Goal: Task Accomplishment & Management: Use online tool/utility

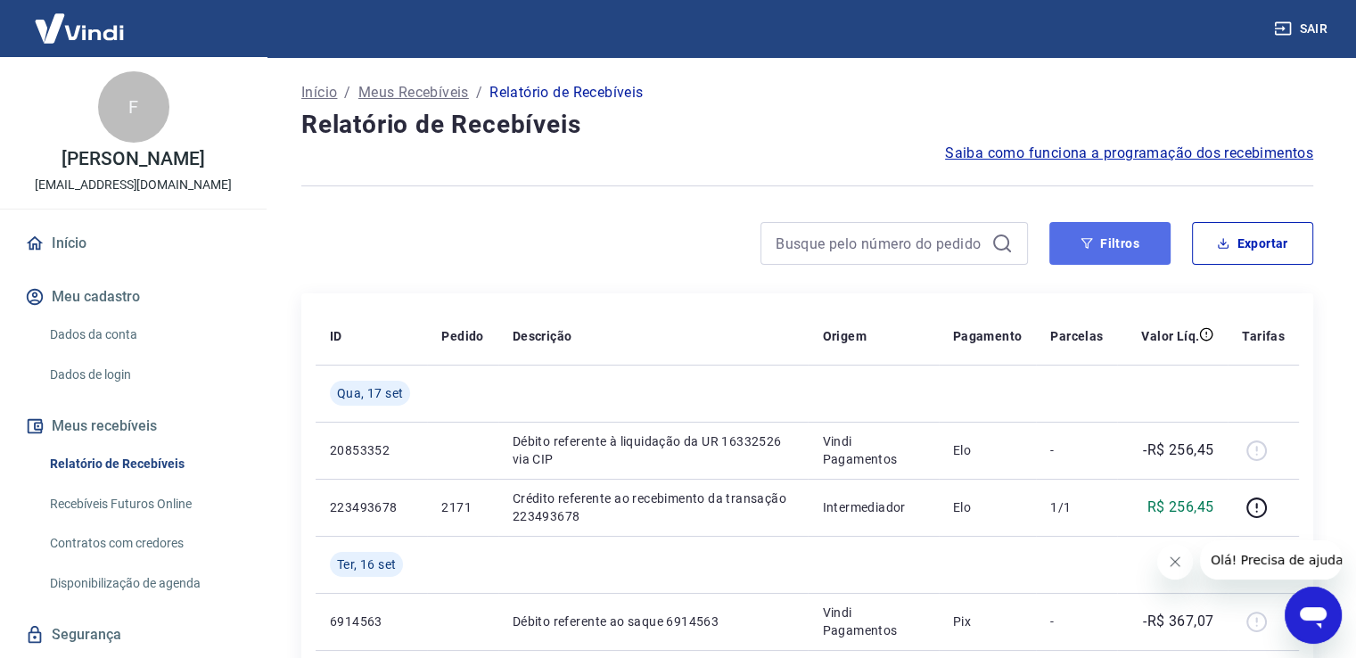
click at [1103, 250] on button "Filtros" at bounding box center [1109, 243] width 121 height 43
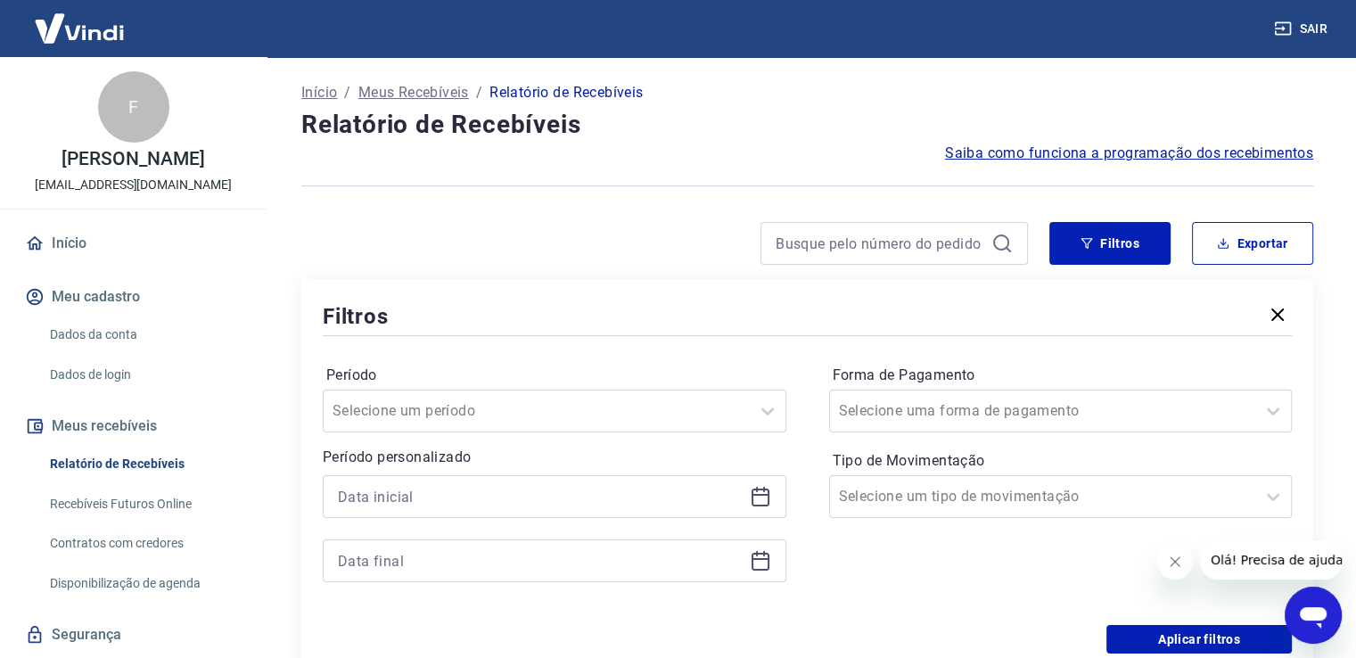
click at [585, 482] on div at bounding box center [554, 496] width 463 height 43
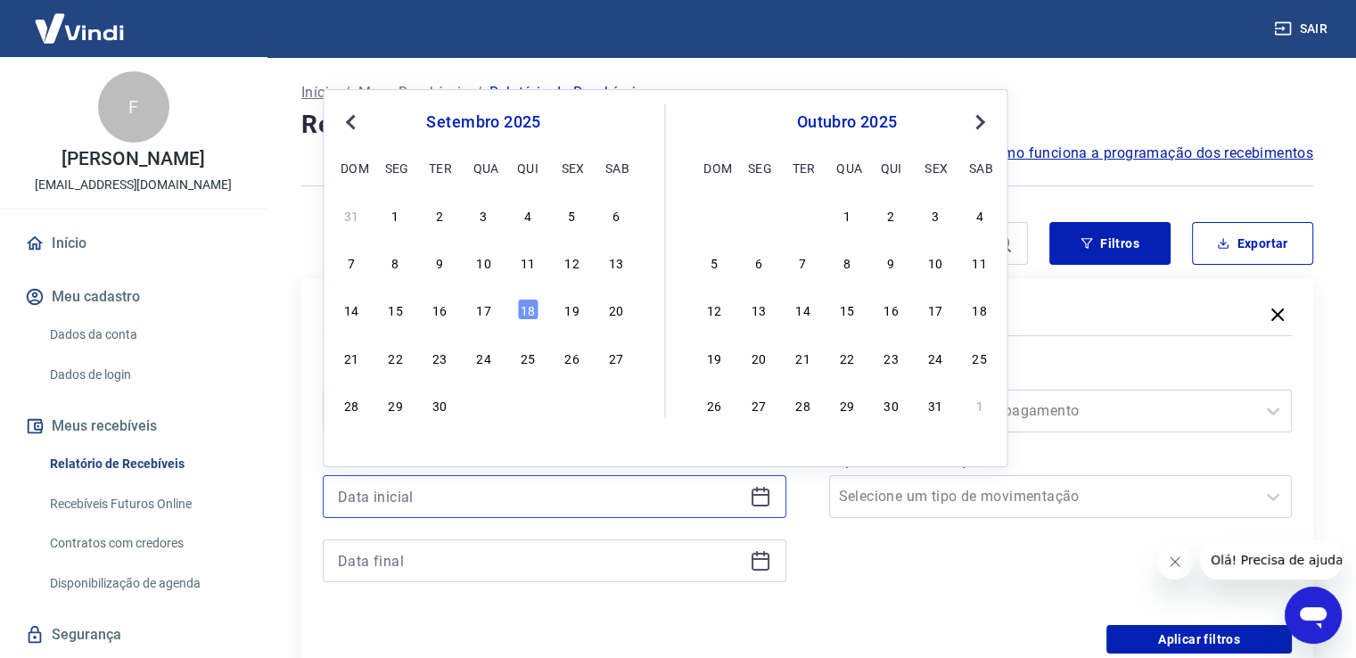
click at [583, 499] on input at bounding box center [540, 496] width 405 height 27
click at [438, 261] on div "9" at bounding box center [439, 261] width 21 height 21
type input "09/09/2025"
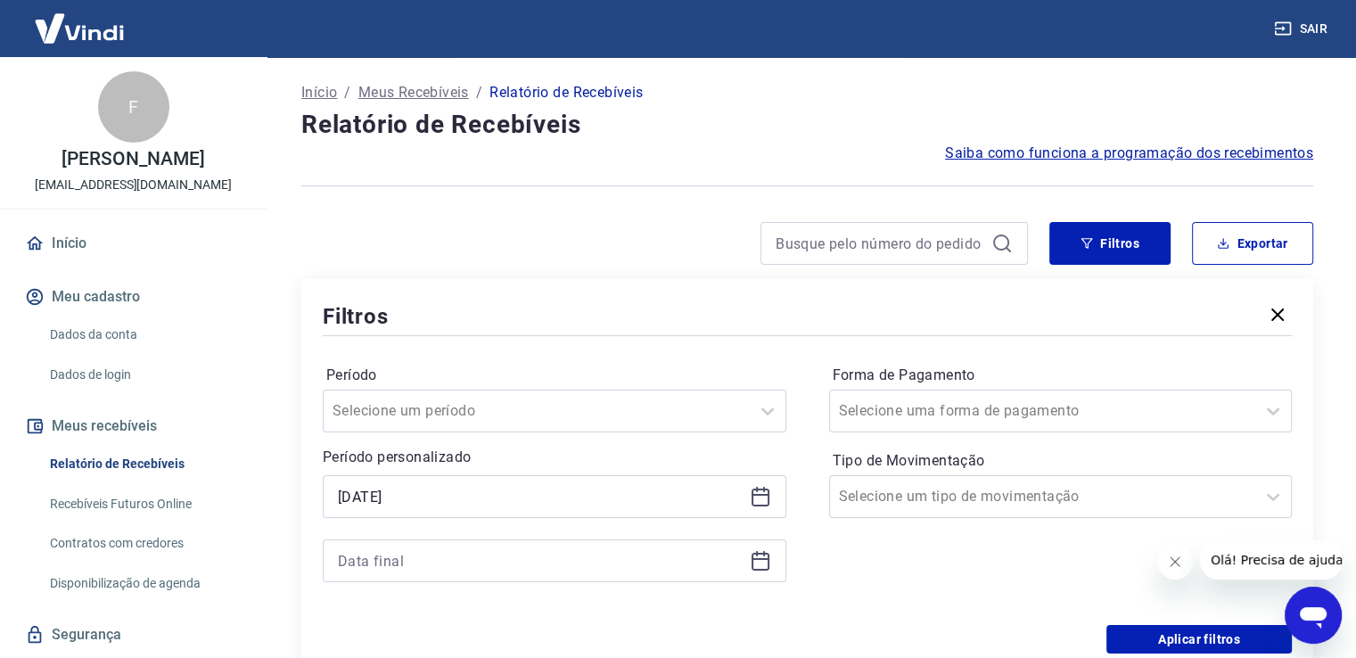
click at [759, 556] on icon at bounding box center [760, 560] width 21 height 21
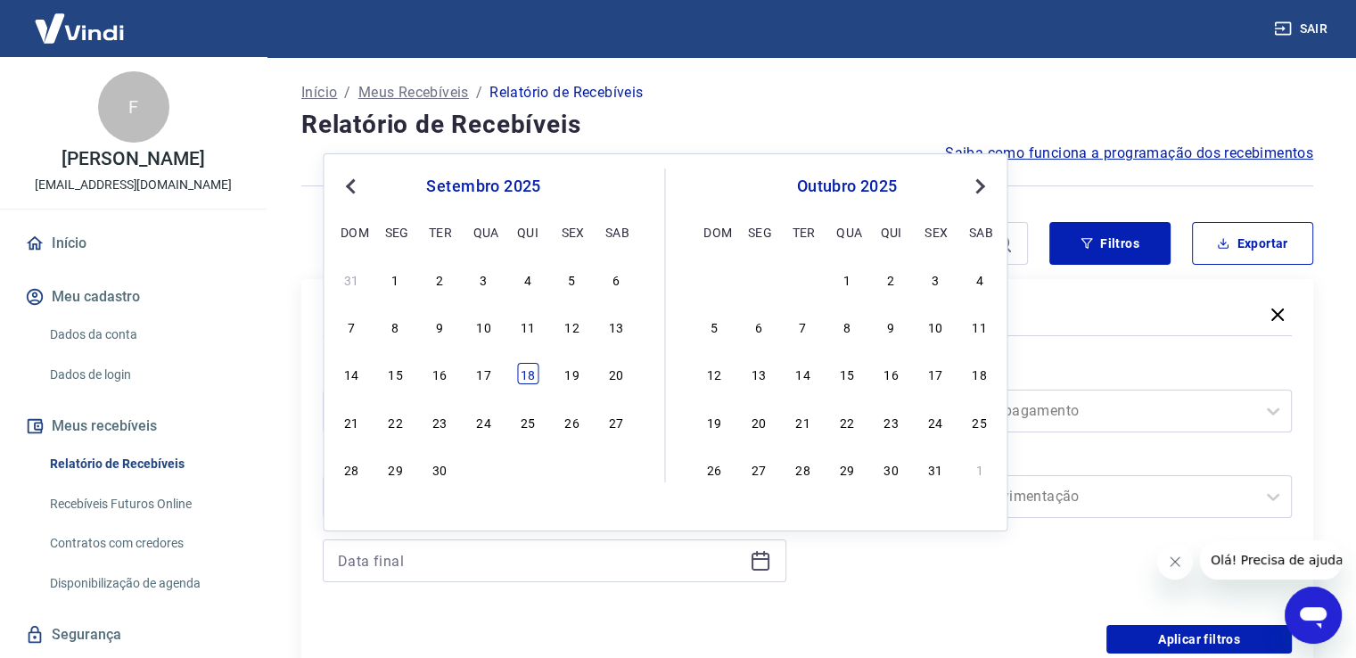
click at [529, 373] on div "18" at bounding box center [527, 373] width 21 height 21
type input "18/09/2025"
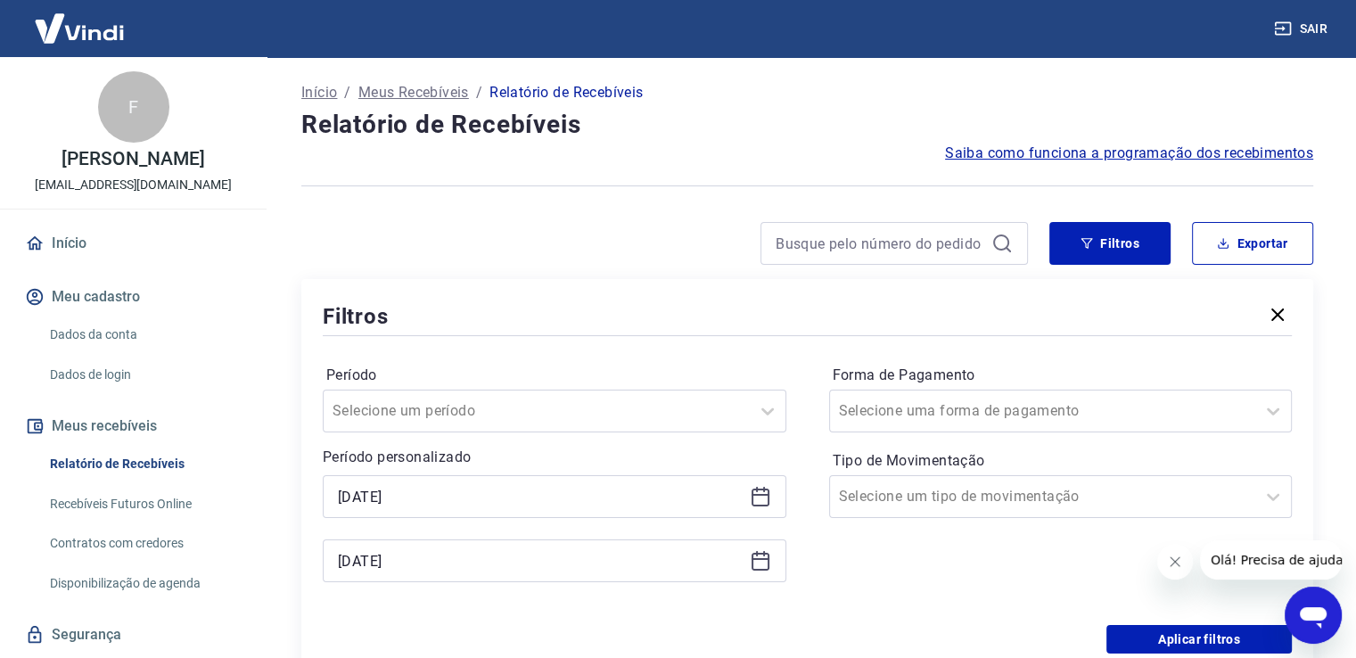
click at [529, 373] on label "Período" at bounding box center [554, 375] width 456 height 21
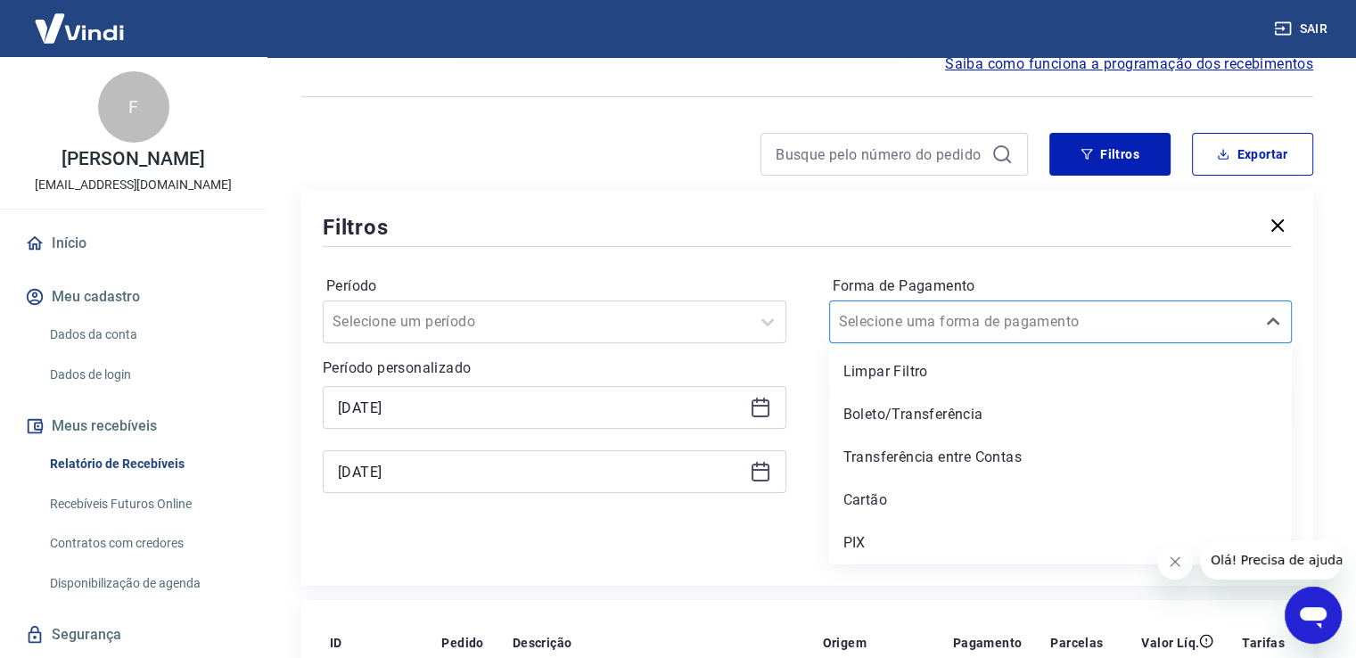
click at [1016, 318] on div at bounding box center [1043, 321] width 408 height 25
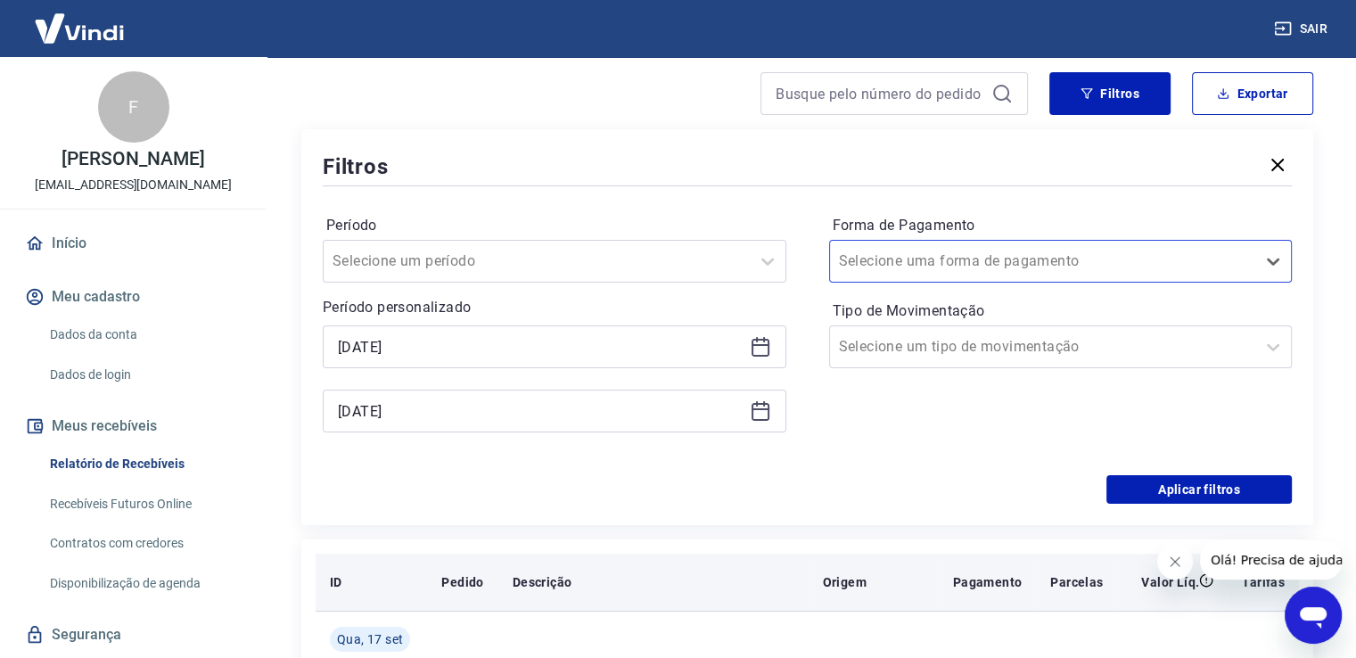
scroll to position [178, 0]
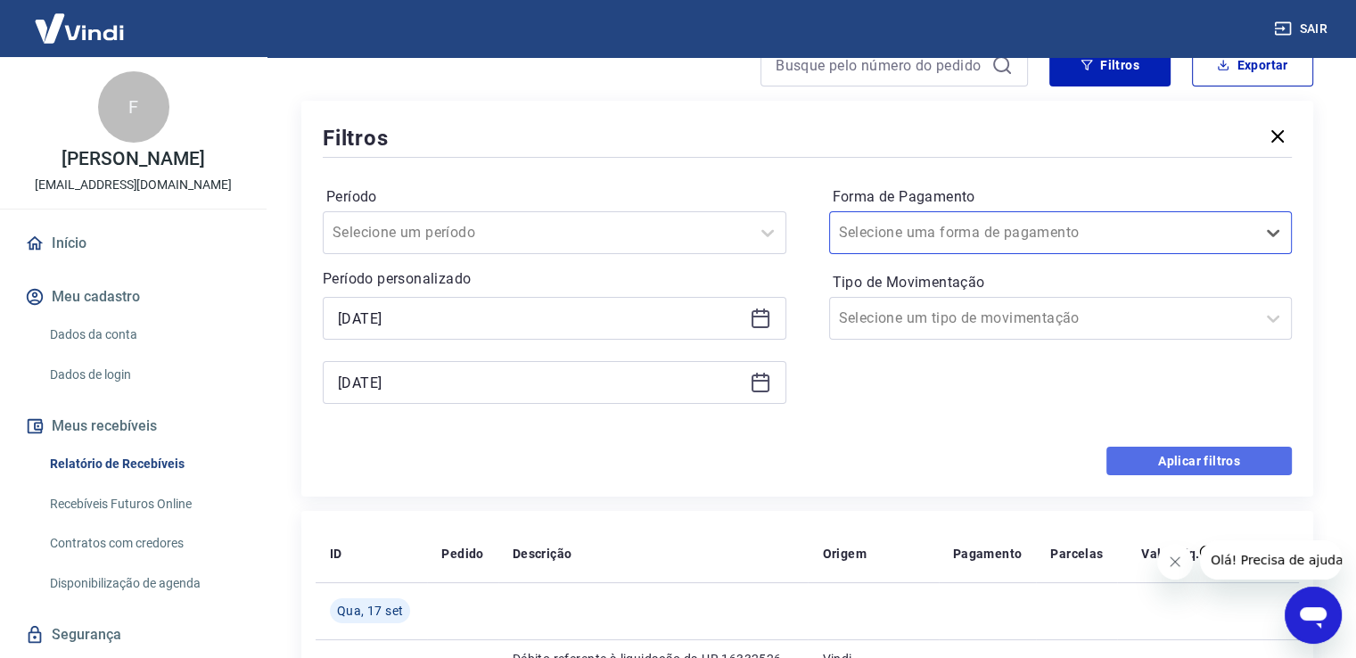
click at [1129, 460] on button "Aplicar filtros" at bounding box center [1198, 460] width 185 height 29
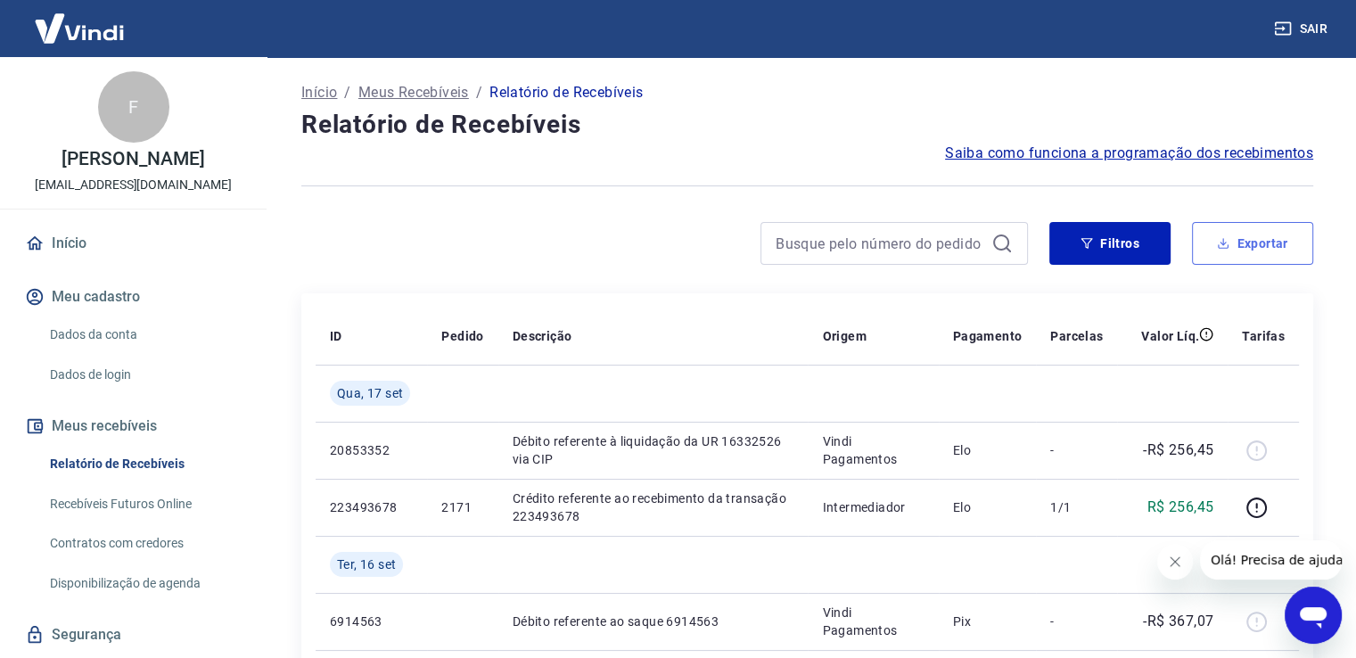
click at [1248, 241] on button "Exportar" at bounding box center [1252, 243] width 121 height 43
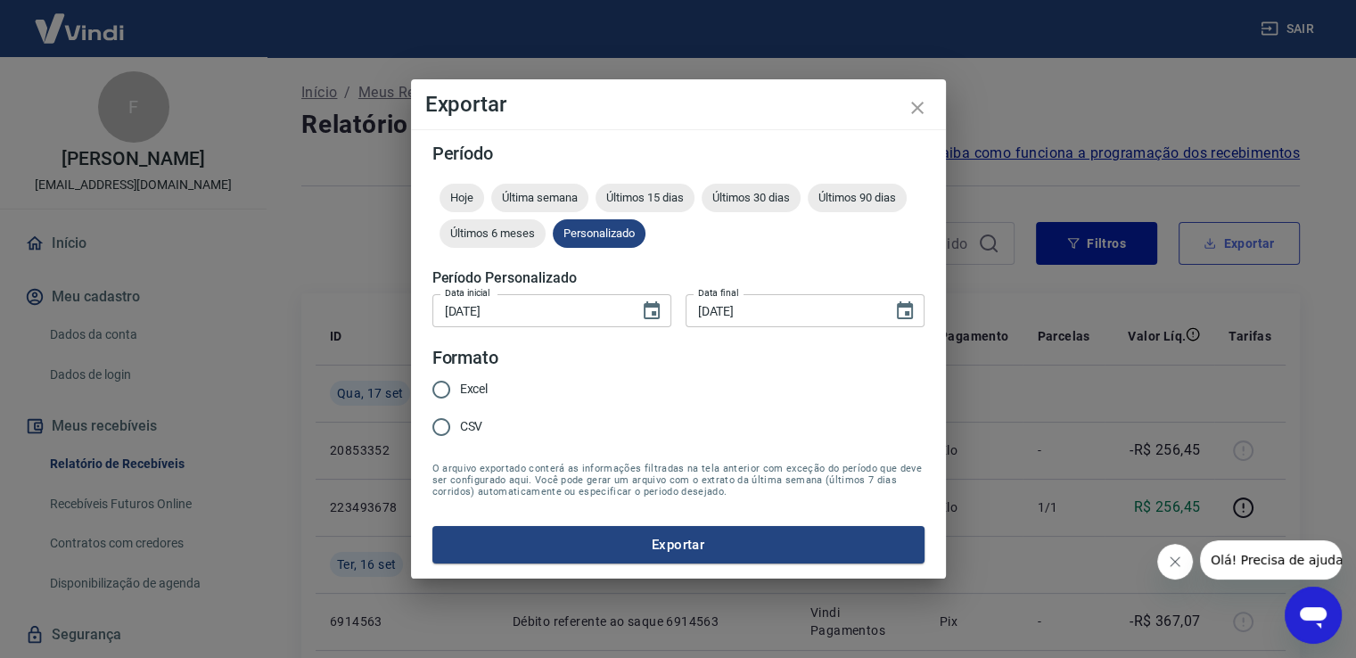
type input "09/09/2025"
type input "18/09/2025"
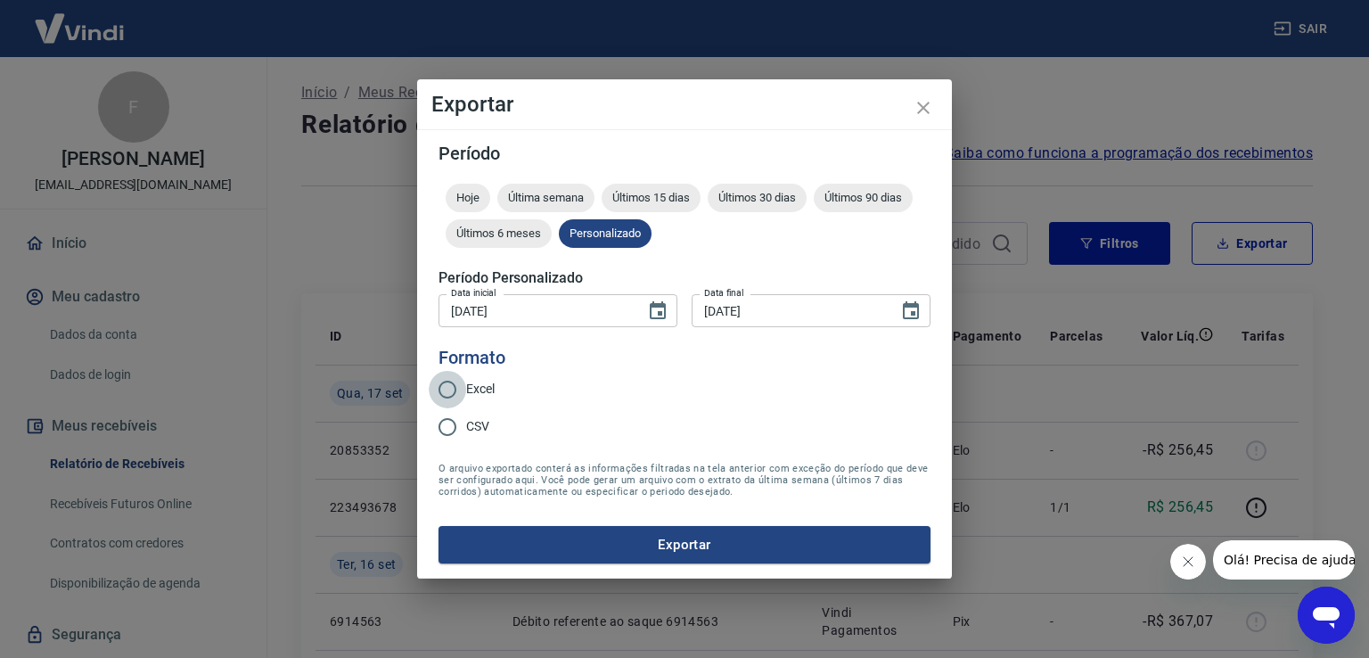
click at [460, 383] on input "Excel" at bounding box center [447, 389] width 37 height 37
radio input "true"
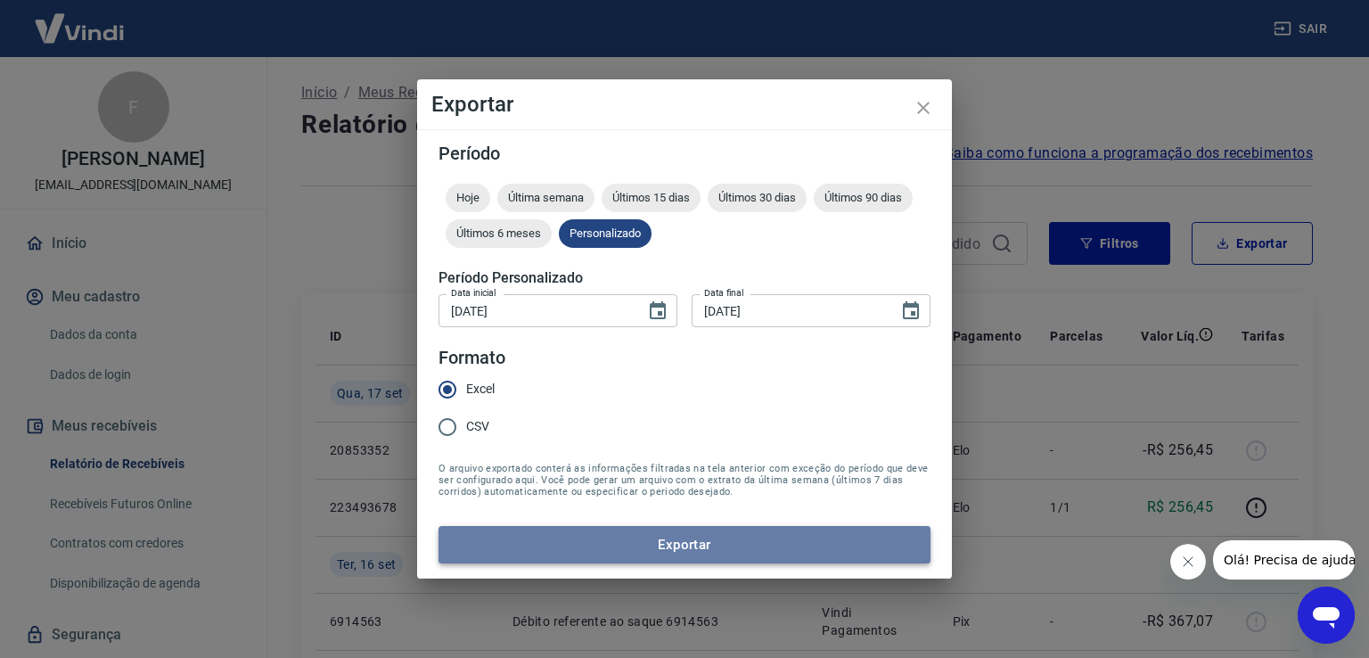
click at [676, 540] on button "Exportar" at bounding box center [684, 544] width 492 height 37
